Goal: Information Seeking & Learning: Learn about a topic

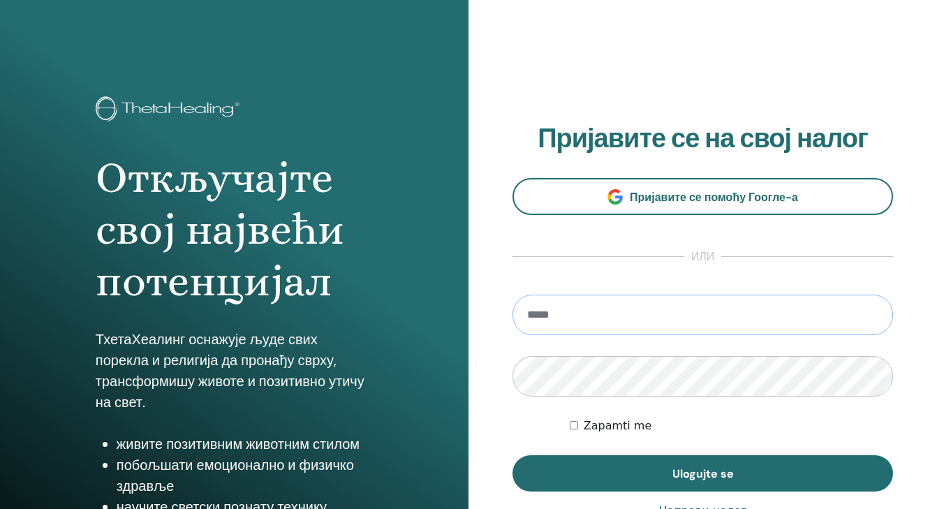
type input "**********"
click at [702, 473] on button "Ulogujte se" at bounding box center [702, 473] width 380 height 36
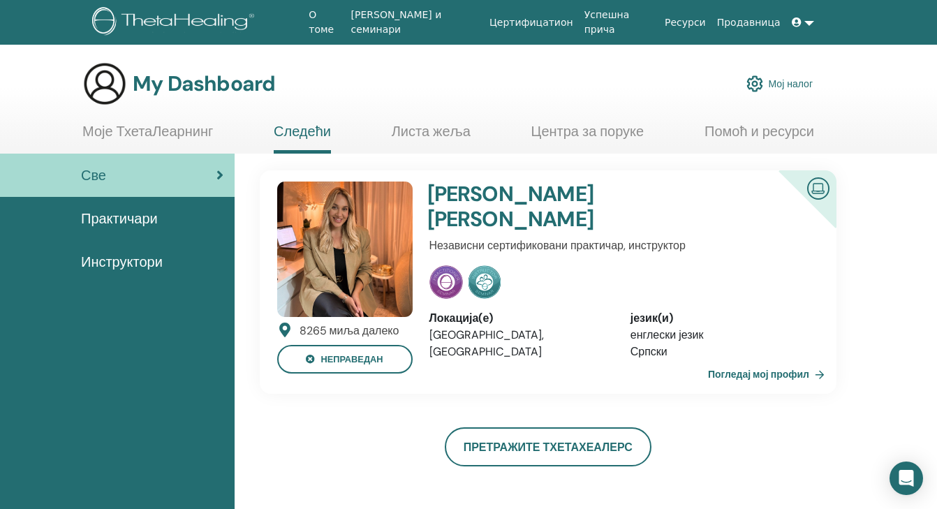
click at [736, 374] on link "Погледај мој профил" at bounding box center [769, 374] width 122 height 28
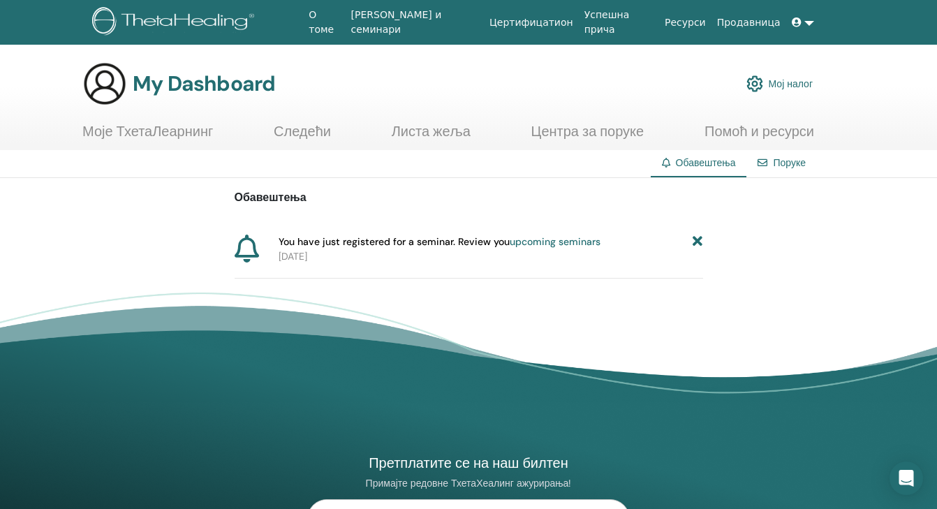
click at [392, 253] on p "2025-09-26" at bounding box center [490, 256] width 424 height 15
click at [516, 243] on link "upcoming seminars" at bounding box center [554, 241] width 91 height 13
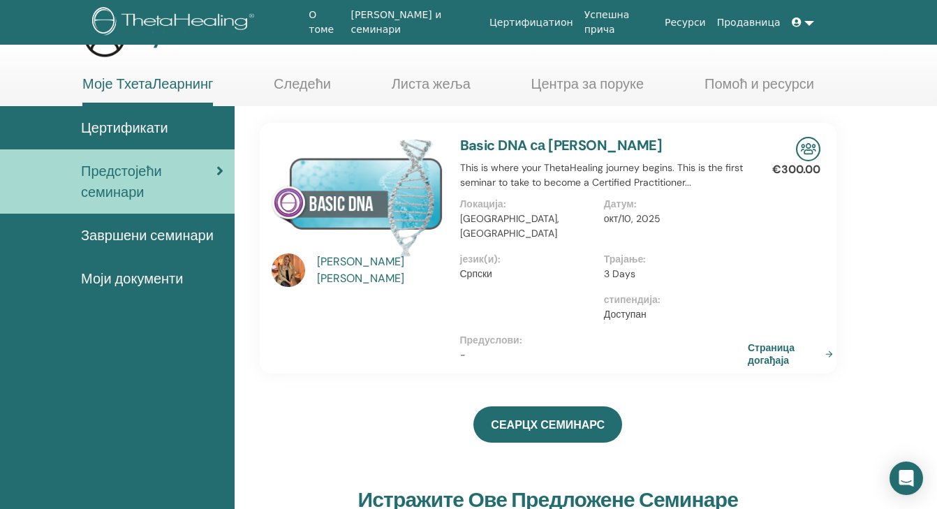
scroll to position [48, 0]
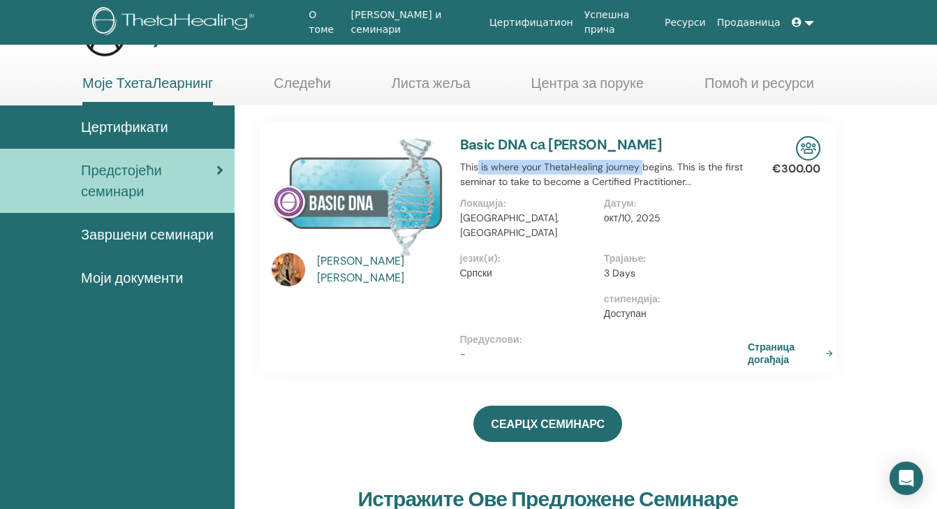
drag, startPoint x: 476, startPoint y: 165, endPoint x: 640, endPoint y: 165, distance: 164.0
click at [640, 165] on p "This is where your ThetaHealing journey begins. This is the first seminar to ta…" at bounding box center [604, 174] width 288 height 29
drag, startPoint x: 508, startPoint y: 181, endPoint x: 650, endPoint y: 181, distance: 141.7
click at [650, 181] on p "This is where your ThetaHealing journey begins. This is the first seminar to ta…" at bounding box center [604, 174] width 288 height 29
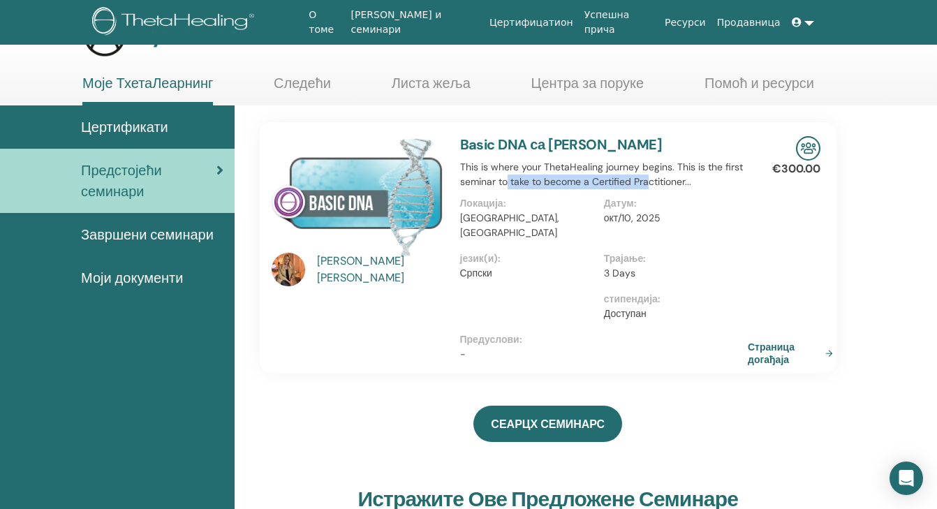
click at [650, 181] on p "This is where your ThetaHealing journey begins. This is the first seminar to ta…" at bounding box center [604, 174] width 288 height 29
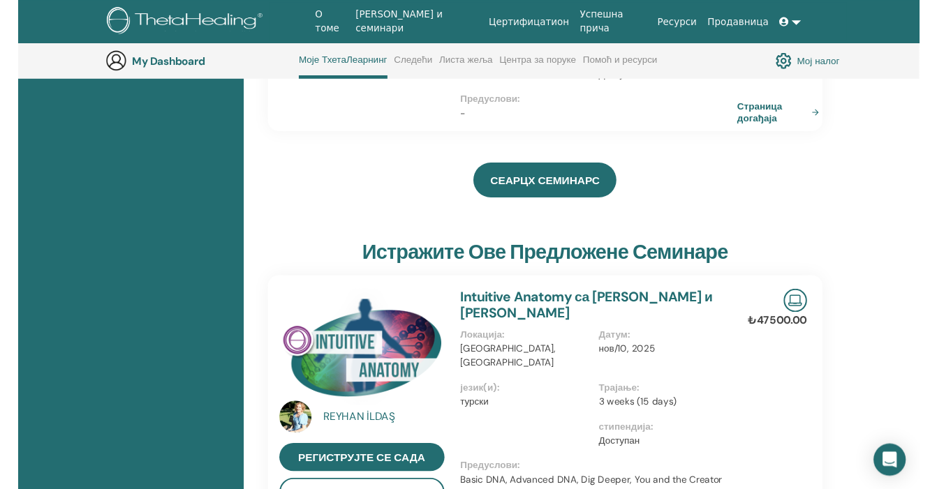
scroll to position [290, 0]
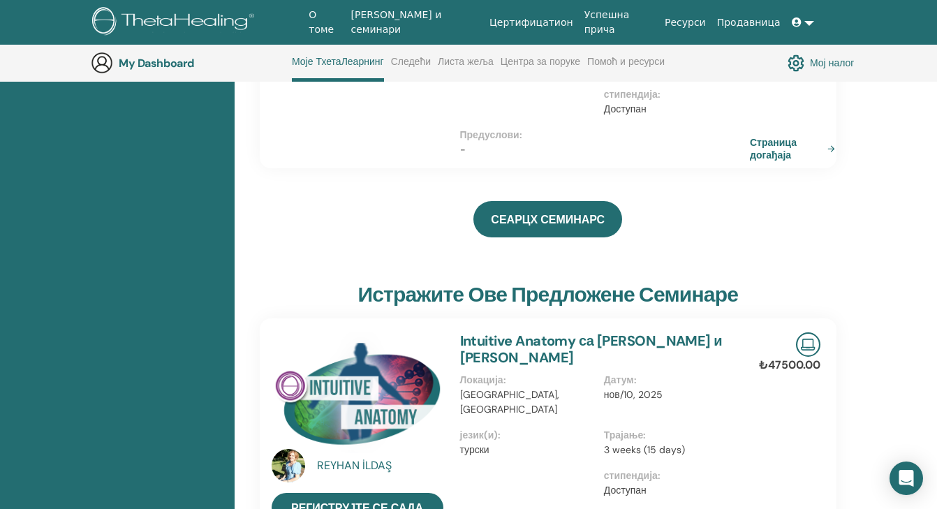
click at [776, 136] on link "Страница догађаја" at bounding box center [795, 148] width 91 height 25
